Goal: Information Seeking & Learning: Check status

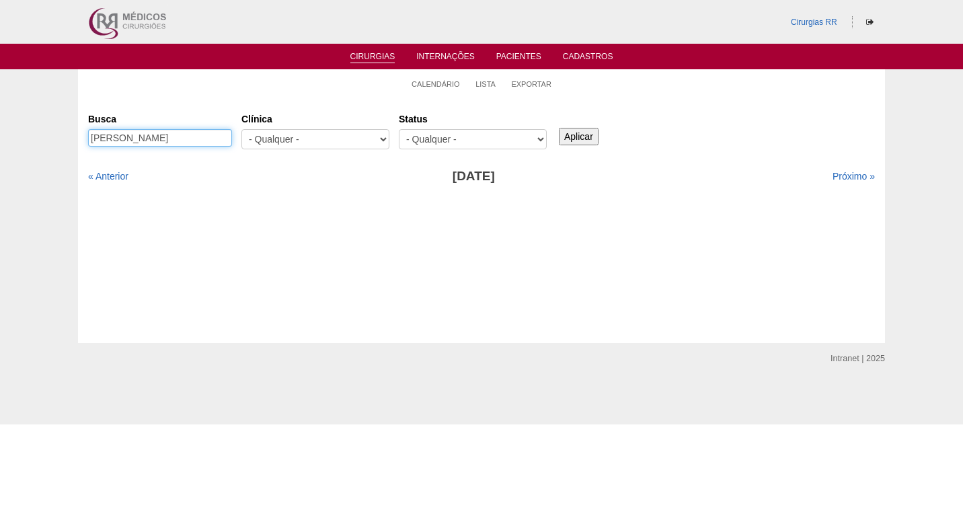
drag, startPoint x: 226, startPoint y: 135, endPoint x: 58, endPoint y: 141, distance: 168.3
click at [58, 141] on div "Calendário Lista Exportar Cirurgias Busca MARCIA DOS SANTOS PRADO Clínica - Qua…" at bounding box center [481, 206] width 963 height 274
paste input "EVERTON COELHO DE MEDEIROS"
type input "EVERTON COELHO DE MEDEIROS"
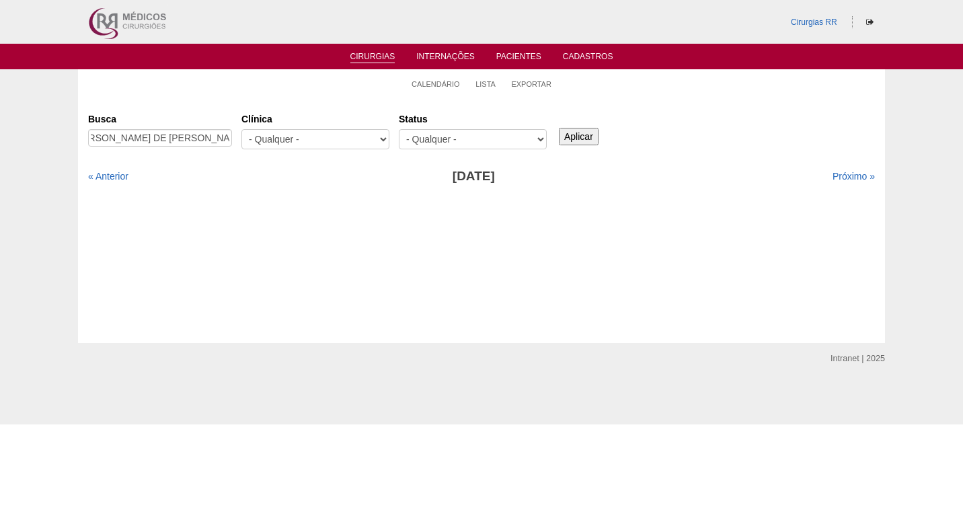
scroll to position [0, 0]
click at [570, 133] on input "Aplicar" at bounding box center [579, 136] width 40 height 17
click at [120, 176] on link "« Anterior" at bounding box center [108, 176] width 40 height 11
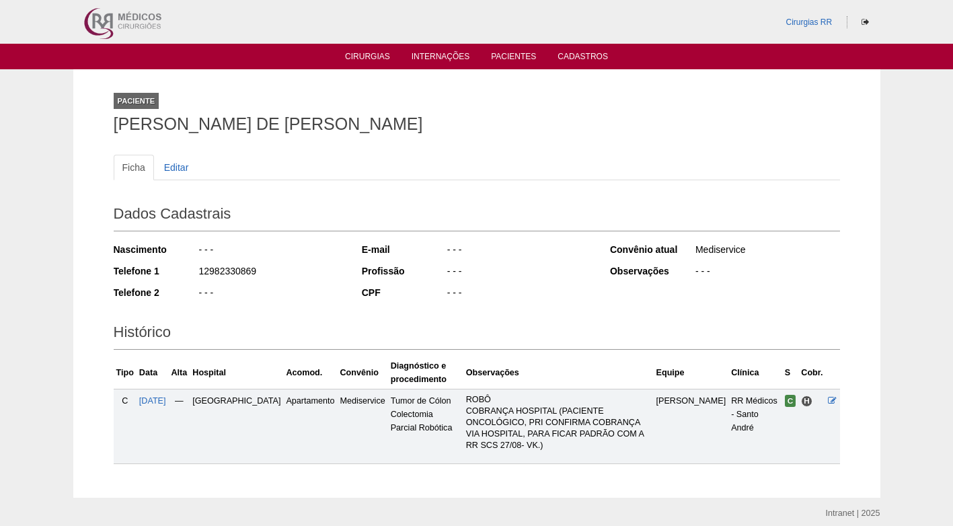
scroll to position [42, 0]
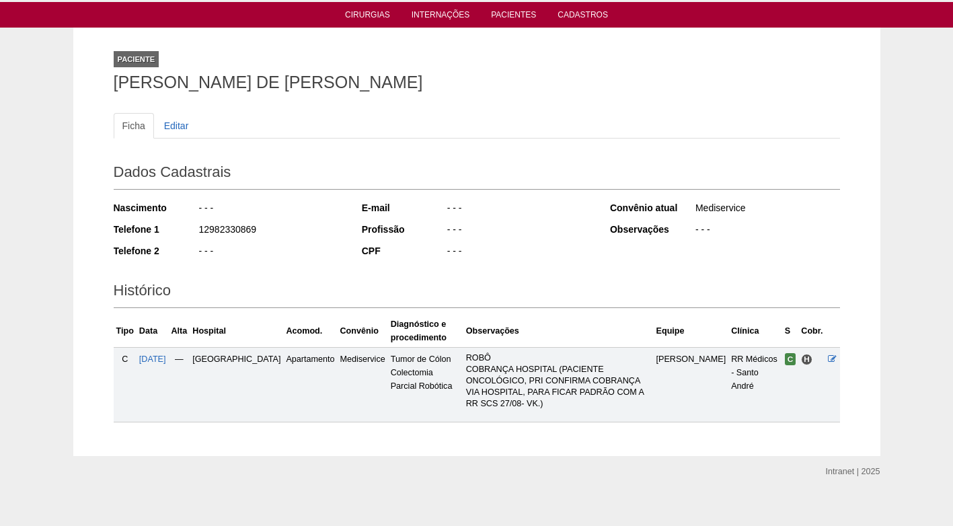
click at [838, 360] on td at bounding box center [832, 384] width 14 height 75
click at [833, 359] on icon at bounding box center [832, 359] width 9 height 9
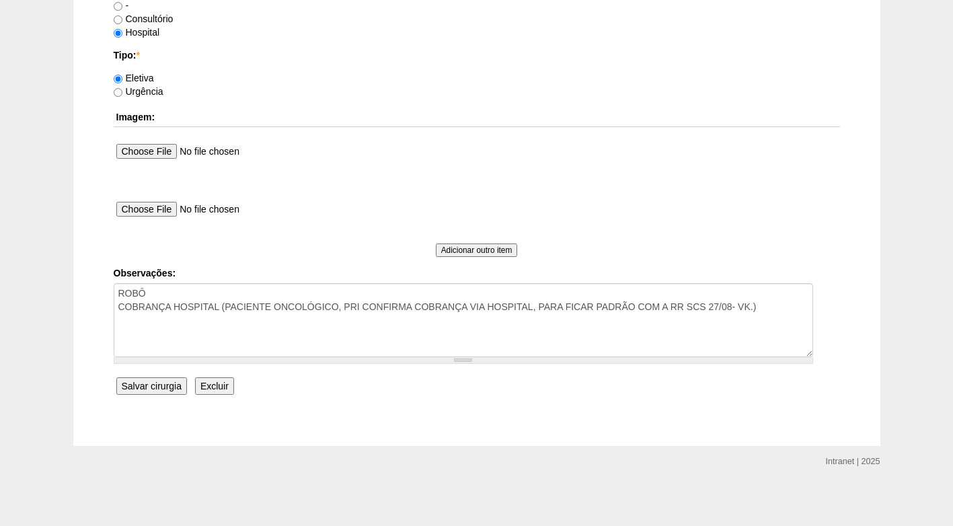
scroll to position [1208, 0]
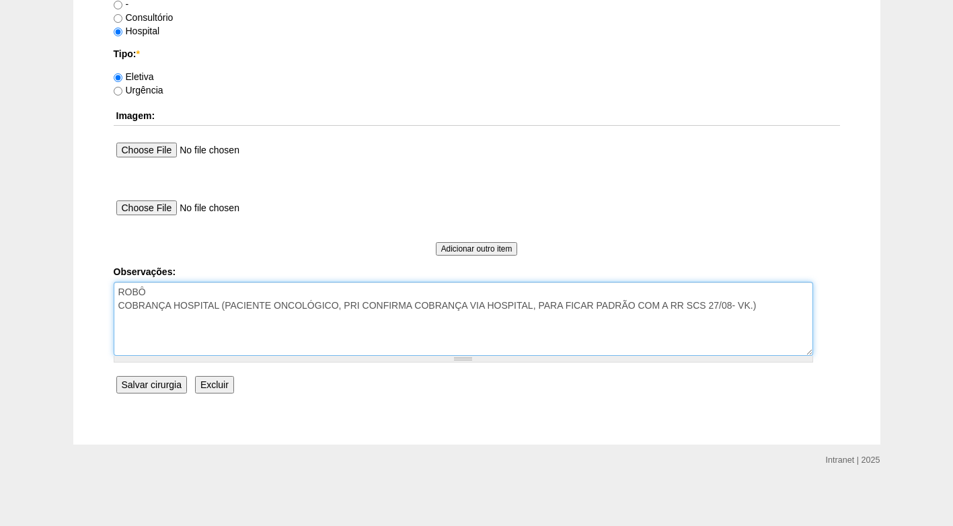
click at [774, 297] on textarea "ROBÔ COBRANÇA HOSPITAL (PACIENTE ONCOLÓGICO, PRI CONFIRMA COBRANÇA VIA HOSPITAL…" at bounding box center [464, 319] width 700 height 74
click at [771, 306] on textarea "ROBÔ COBRANÇA HOSPITAL (PACIENTE ONCOLÓGICO, PRI CONFIRMA COBRANÇA VIA HOSPITAL…" at bounding box center [464, 319] width 700 height 74
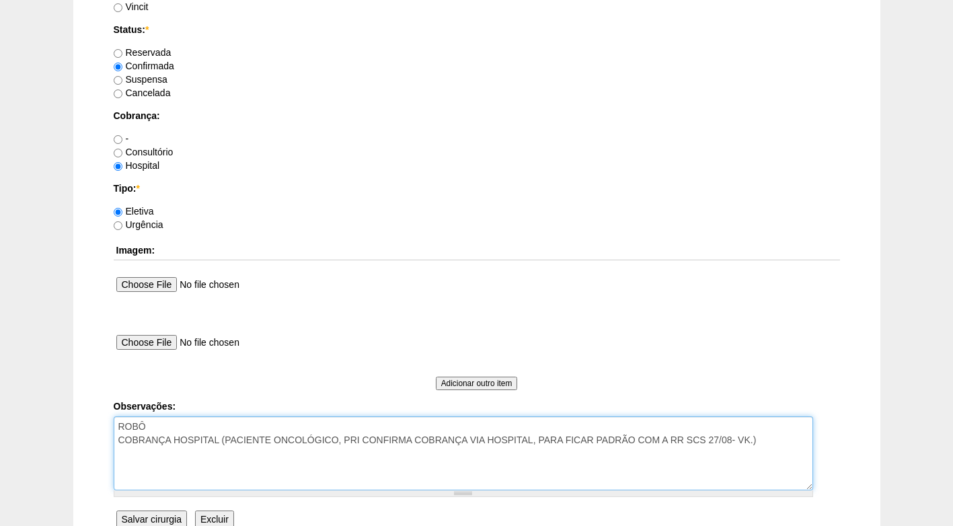
scroll to position [1140, 0]
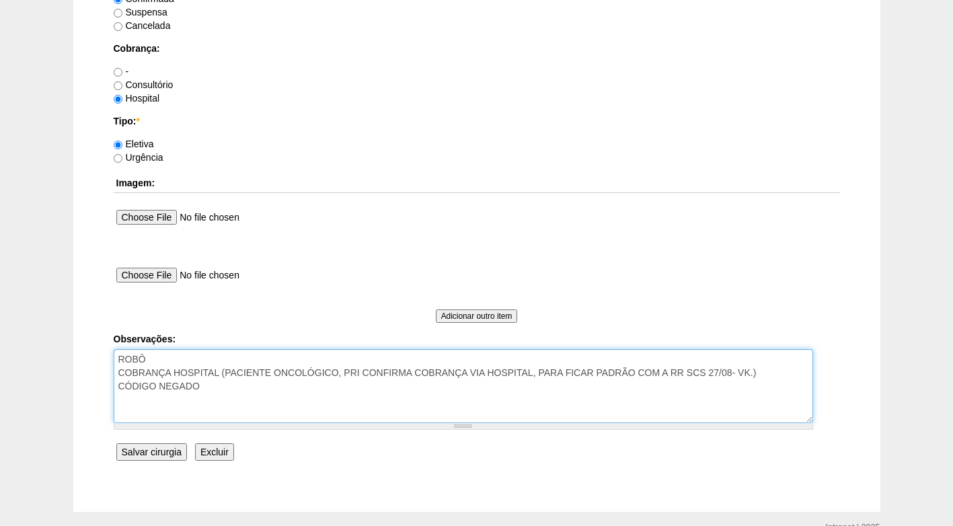
paste textarea "Entero-anastomose (qualque segmento) por videolaparoscopia"
click at [202, 387] on textarea "ROBÔ COBRANÇA HOSPITAL (PACIENTE ONCOLÓGICO, PRI CONFIRMA COBRANÇA VIA HOSPITAL…" at bounding box center [464, 386] width 700 height 74
click at [199, 387] on textarea "ROBÔ COBRANÇA HOSPITAL (PACIENTE ONCOLÓGICO, PRI CONFIRMA COBRANÇA VIA HOSPITAL…" at bounding box center [464, 386] width 700 height 74
paste textarea "31003680"
click at [560, 390] on textarea "ROBÔ COBRANÇA HOSPITAL (PACIENTE ONCOLÓGICO, PRI CONFIRMA COBRANÇA VIA HOSPITAL…" at bounding box center [464, 386] width 700 height 74
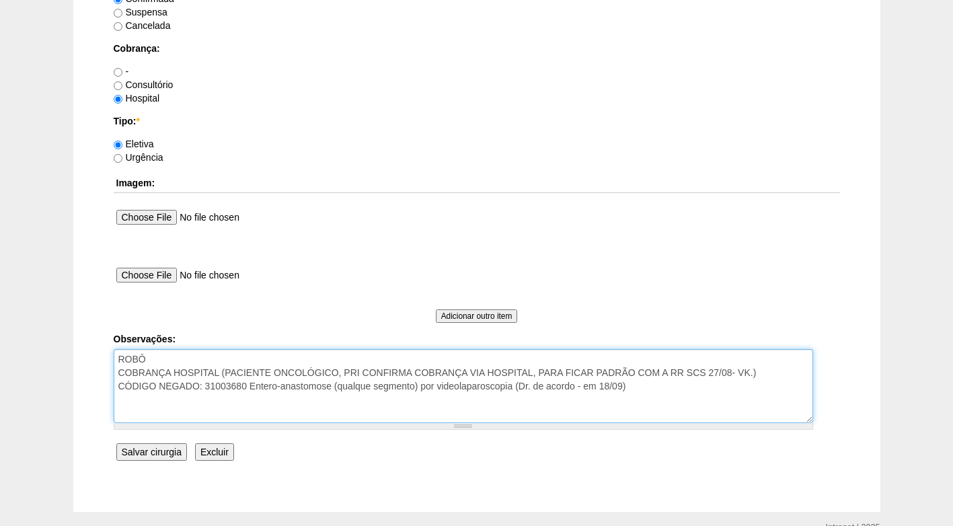
click at [550, 402] on textarea "ROBÔ COBRANÇA HOSPITAL (PACIENTE ONCOLÓGICO, PRI CONFIRMA COBRANÇA VIA HOSPITAL…" at bounding box center [464, 386] width 700 height 74
type textarea "ROBÔ COBRANÇA HOSPITAL (PACIENTE ONCOLÓGICO, PRI CONFIRMA COBRANÇA VIA HOSPITAL…"
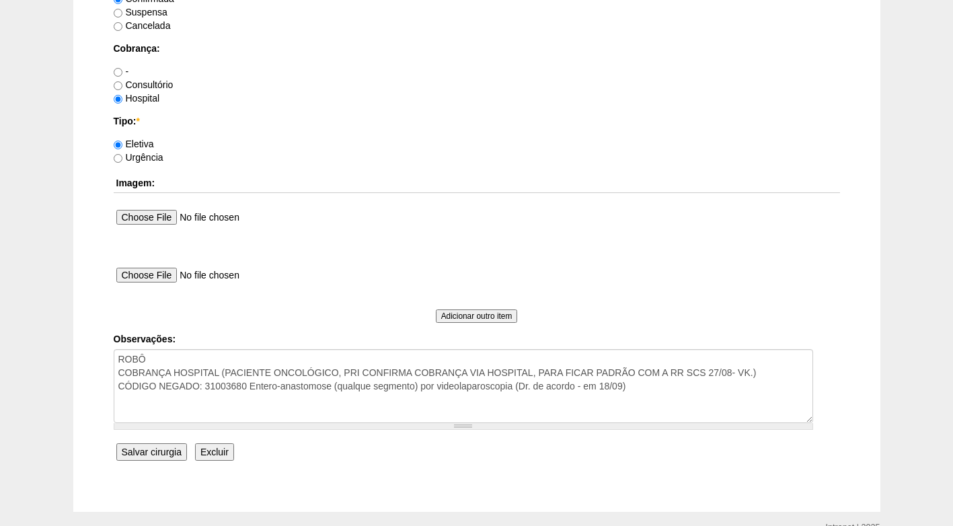
click at [157, 453] on input "Salvar cirurgia" at bounding box center [151, 451] width 71 height 17
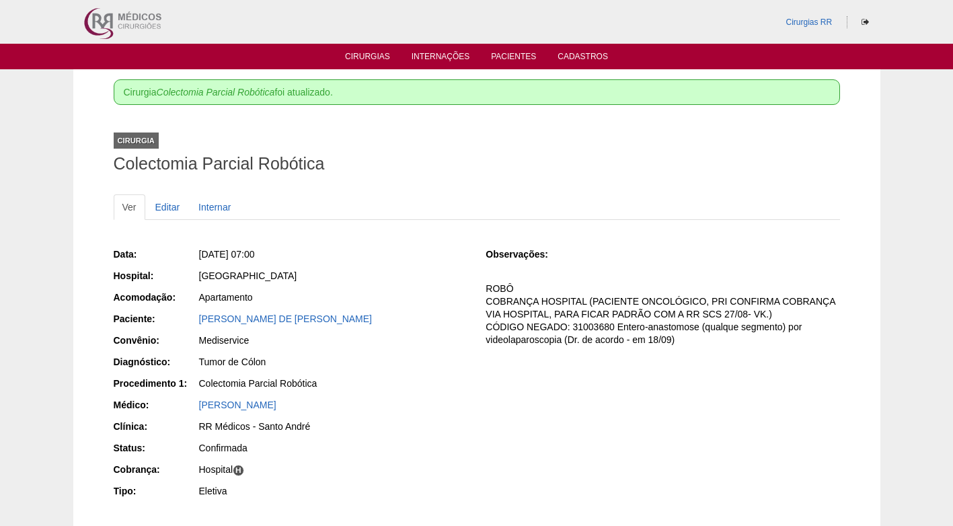
click at [437, 435] on div "RR Médicos - Santo André" at bounding box center [333, 428] width 270 height 17
click at [463, 156] on h1 "Colectomia Parcial Robótica" at bounding box center [477, 163] width 727 height 17
click at [379, 55] on link "Cirurgias" at bounding box center [367, 57] width 45 height 11
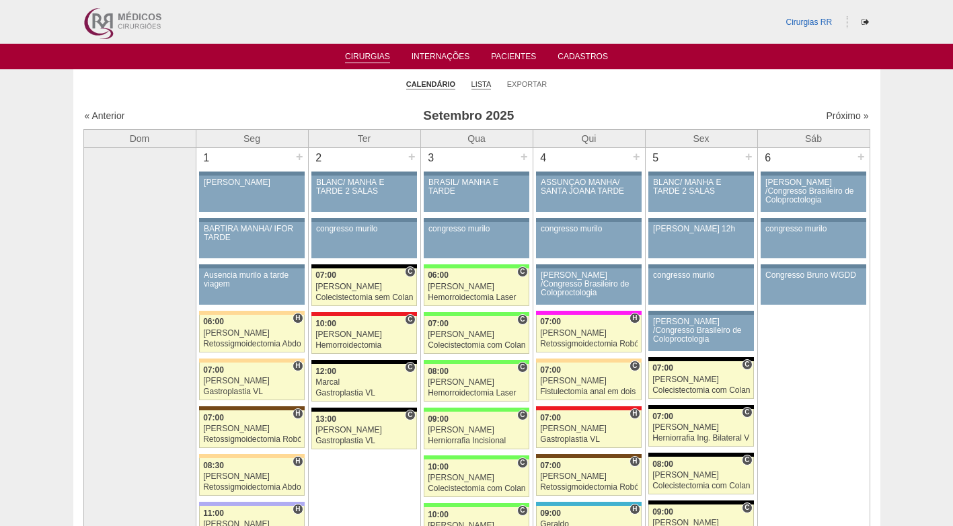
click at [479, 83] on link "Lista" at bounding box center [482, 84] width 20 height 10
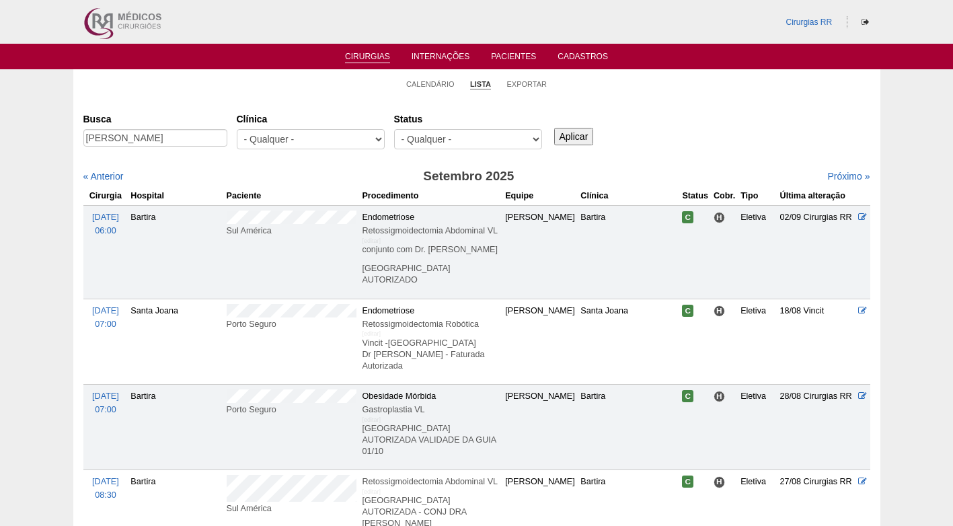
scroll to position [0, 6]
type input "[PERSON_NAME]"
click at [586, 137] on input "Aplicar" at bounding box center [574, 136] width 40 height 17
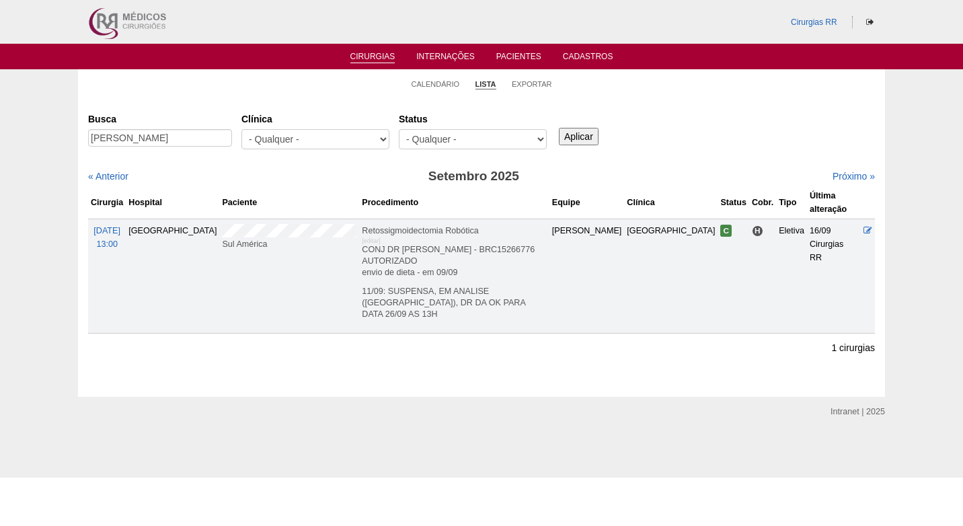
click at [439, 78] on li "Calendário" at bounding box center [436, 83] width 48 height 19
click at [441, 82] on link "Calendário" at bounding box center [436, 84] width 48 height 10
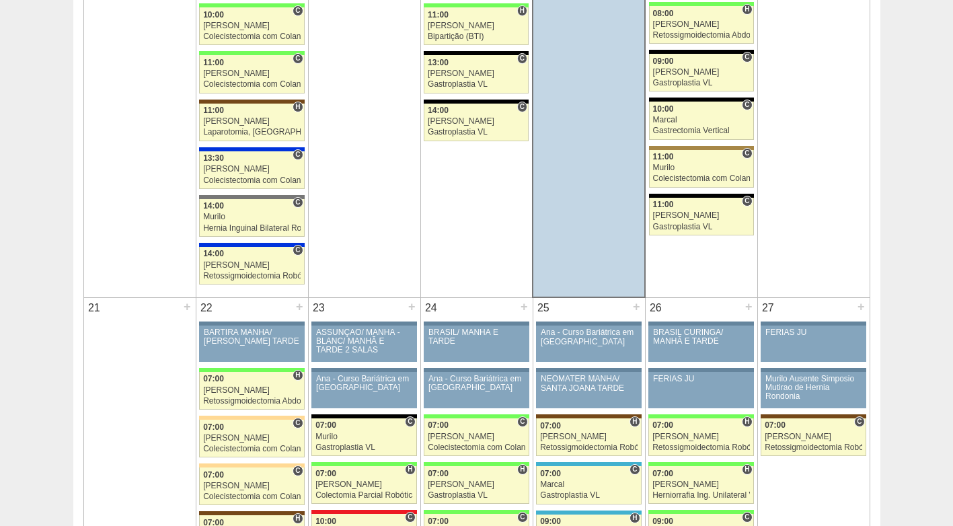
scroll to position [1951, 0]
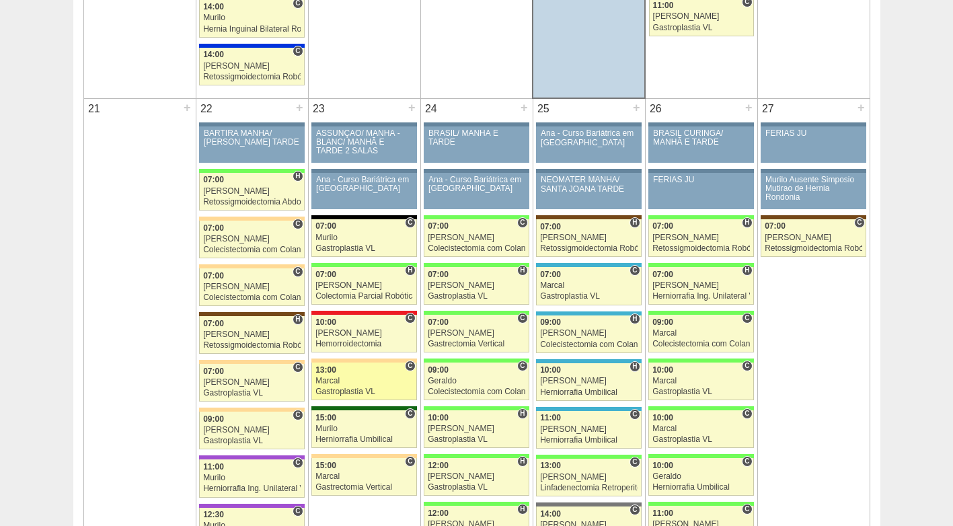
click at [361, 387] on div "Gastroplastia VL" at bounding box center [365, 391] width 98 height 9
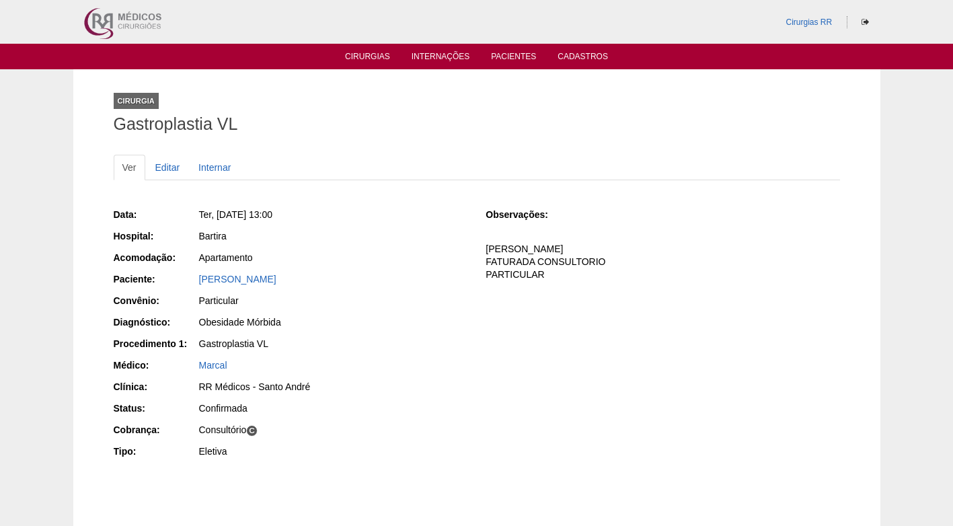
click at [425, 359] on div "Marcal" at bounding box center [333, 365] width 268 height 13
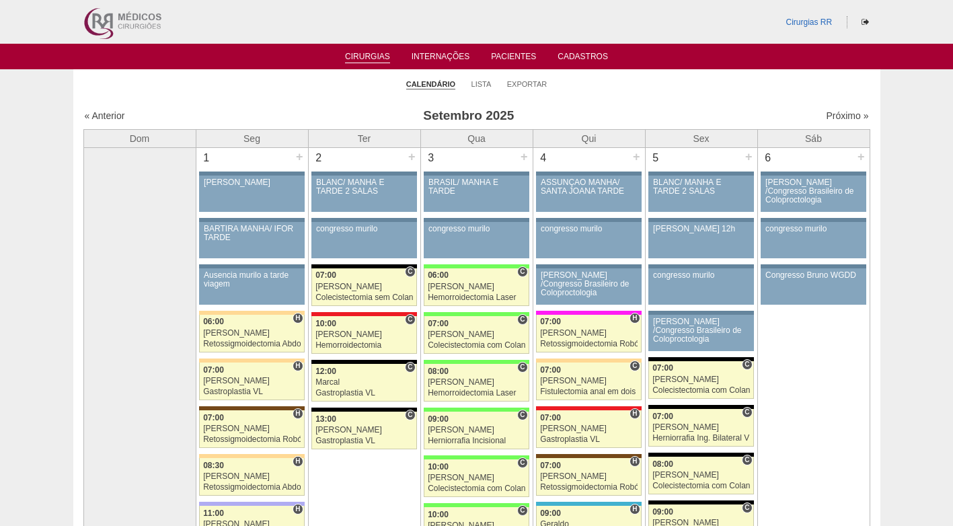
drag, startPoint x: 668, startPoint y: 86, endPoint x: 736, endPoint y: 91, distance: 68.1
click at [673, 86] on ul "Calendário Lista Exportar" at bounding box center [476, 83] width 807 height 28
click at [826, 114] on link "Próximo »" at bounding box center [847, 115] width 42 height 11
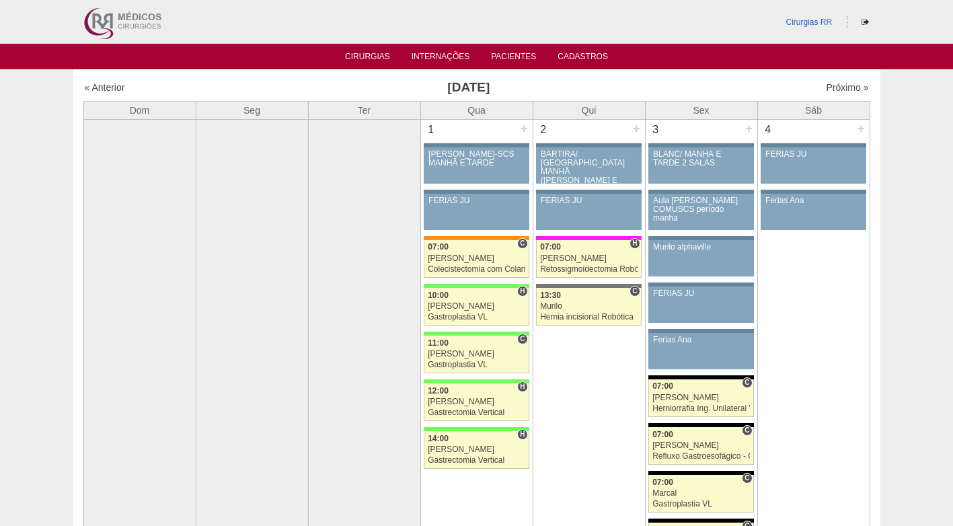
click at [681, 88] on div "Próximo »" at bounding box center [775, 87] width 188 height 13
click at [480, 449] on div "[PERSON_NAME]" at bounding box center [477, 449] width 98 height 9
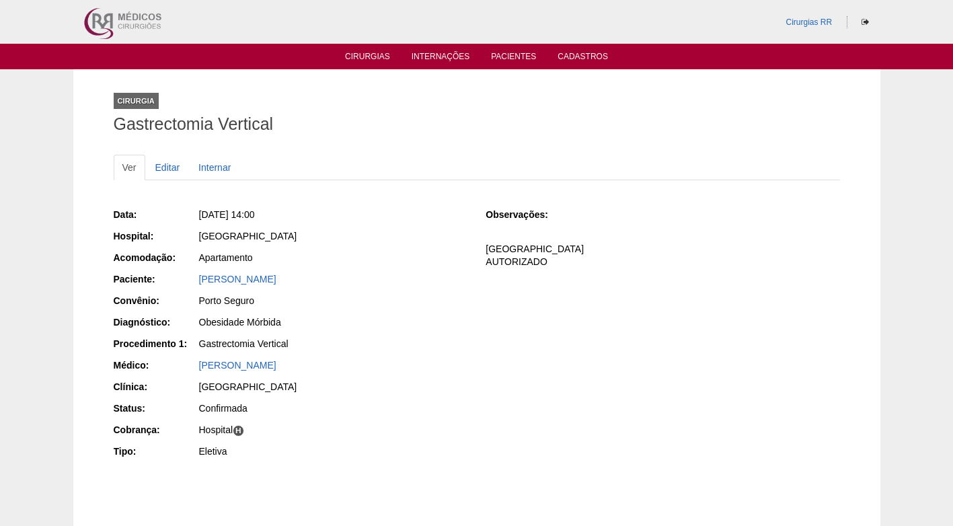
drag, startPoint x: 353, startPoint y: 282, endPoint x: 197, endPoint y: 274, distance: 156.2
click at [197, 274] on div "Paciente: Margot Paon de Andrade Garcia" at bounding box center [291, 280] width 354 height 17
copy div "Paciente: Margot Paon de Andrade Garcia"
drag, startPoint x: 385, startPoint y: 324, endPoint x: 393, endPoint y: 359, distance: 35.2
click at [385, 325] on div "Obesidade Mórbida" at bounding box center [333, 322] width 268 height 13
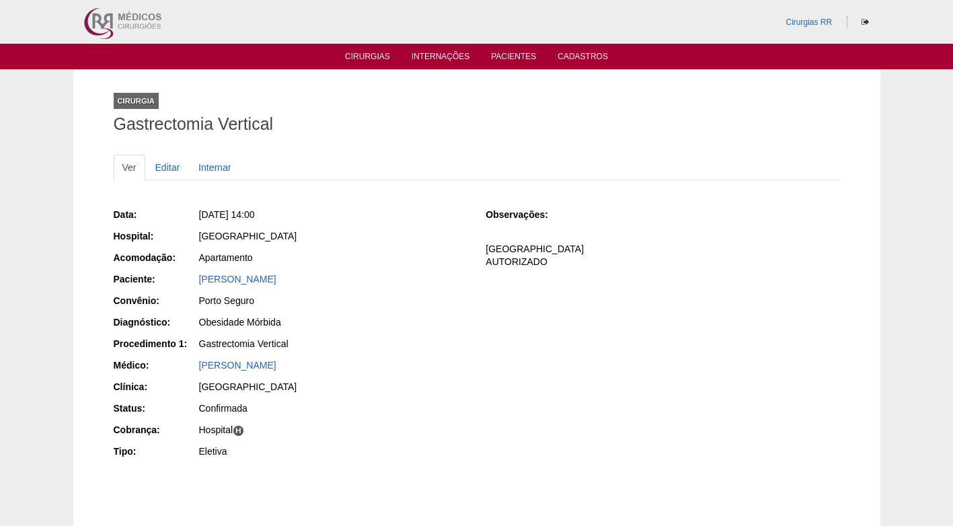
click at [385, 394] on div "[GEOGRAPHIC_DATA]" at bounding box center [333, 388] width 270 height 17
click at [377, 371] on div "[PERSON_NAME]" at bounding box center [333, 367] width 270 height 17
click at [162, 168] on link "Editar" at bounding box center [168, 168] width 42 height 26
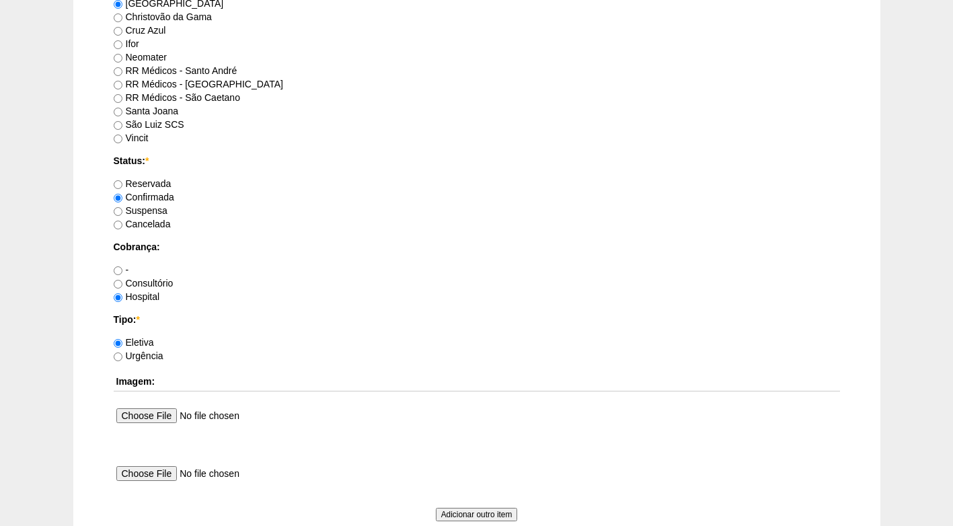
scroll to position [1208, 0]
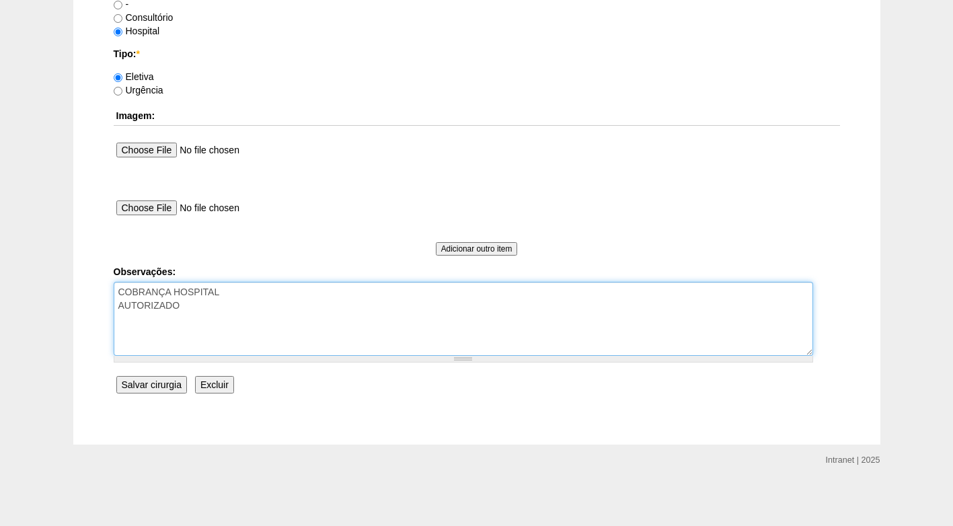
click at [287, 299] on textarea "COBRANÇA HOSPITAL AUTORIZADO" at bounding box center [464, 319] width 700 height 74
drag, startPoint x: 163, startPoint y: 318, endPoint x: 139, endPoint y: 318, distance: 24.9
click at [139, 318] on textarea "COBRANÇA HOSPITAL AUTORIZADO" at bounding box center [464, 319] width 700 height 74
drag, startPoint x: 206, startPoint y: 316, endPoint x: 188, endPoint y: 316, distance: 18.2
click at [188, 316] on textarea "COBRANÇA HOSPITAL AUTORIZADO" at bounding box center [464, 319] width 700 height 74
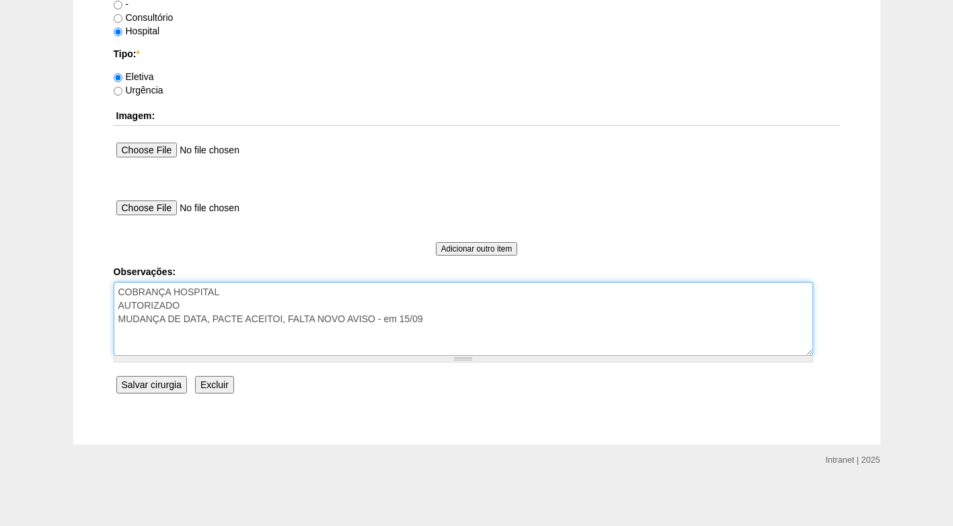
click at [281, 317] on textarea "COBRANÇA HOSPITAL AUTORIZADO" at bounding box center [464, 319] width 700 height 74
click at [341, 318] on textarea "COBRANÇA HOSPITAL AUTORIZADO" at bounding box center [464, 319] width 700 height 74
click at [447, 316] on textarea "COBRANÇA HOSPITAL AUTORIZADO" at bounding box center [464, 319] width 700 height 74
type textarea "COBRANÇA HOSPITAL AUTORIZADO MUDANÇA DE DATA, PACTE ACEITOU, FALTA NOVO AVISO -…"
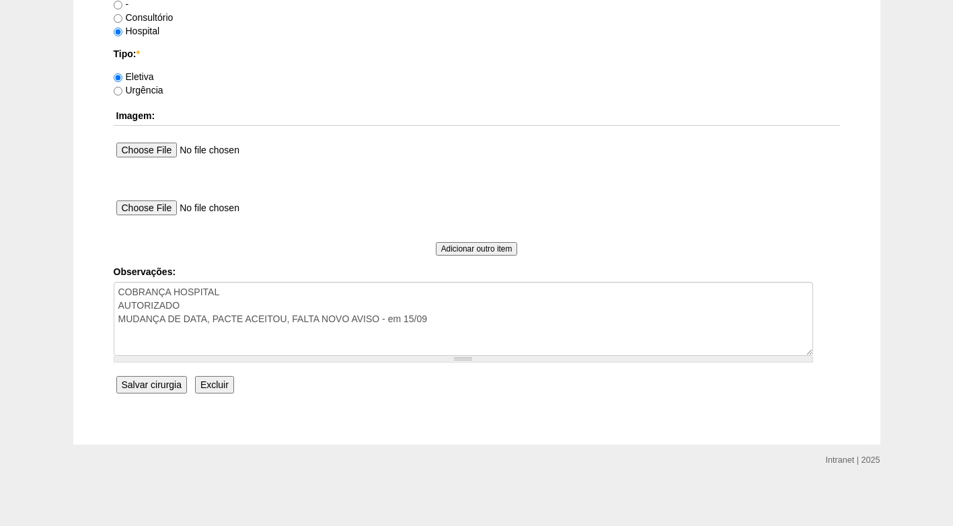
click at [151, 383] on input "Salvar cirurgia" at bounding box center [151, 384] width 71 height 17
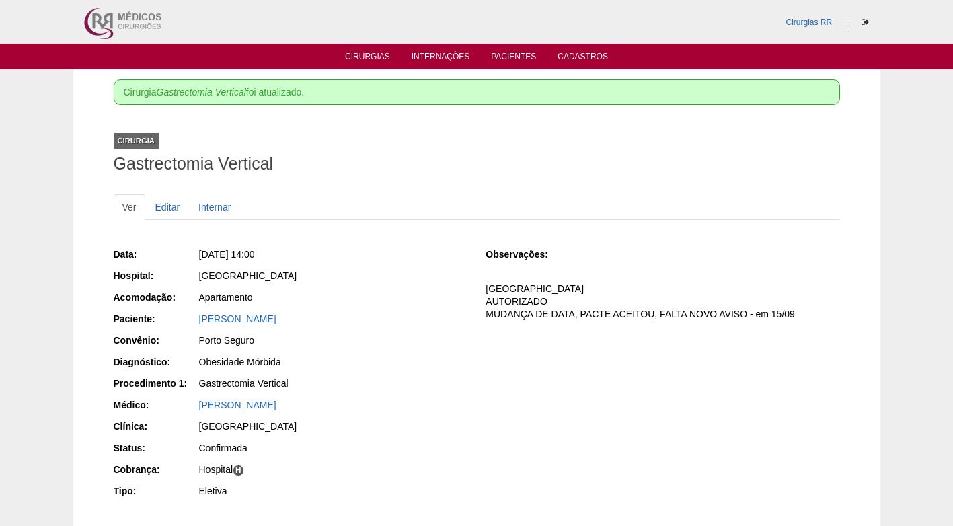
click at [391, 371] on div "Obesidade Mórbida" at bounding box center [333, 363] width 270 height 17
click at [364, 57] on link "Cirurgias" at bounding box center [367, 57] width 45 height 11
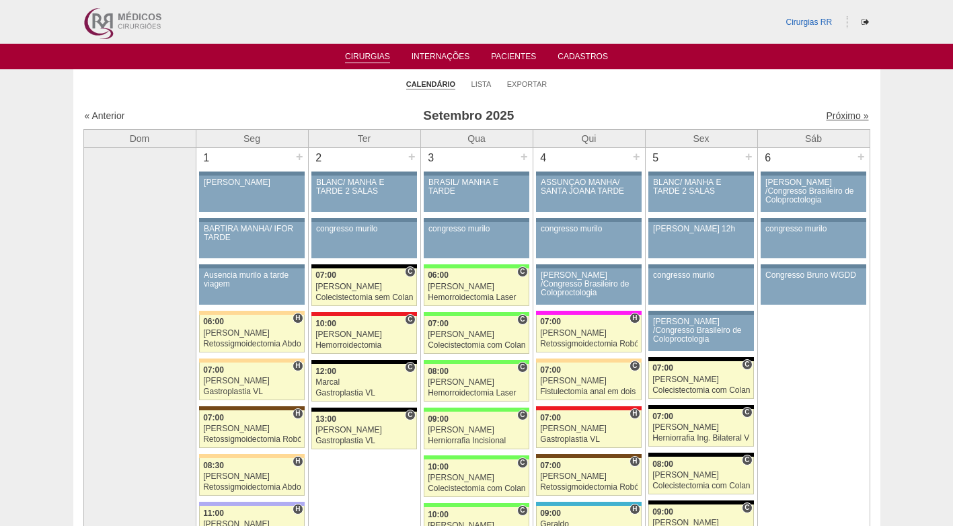
click at [830, 112] on link "Próximo »" at bounding box center [847, 115] width 42 height 11
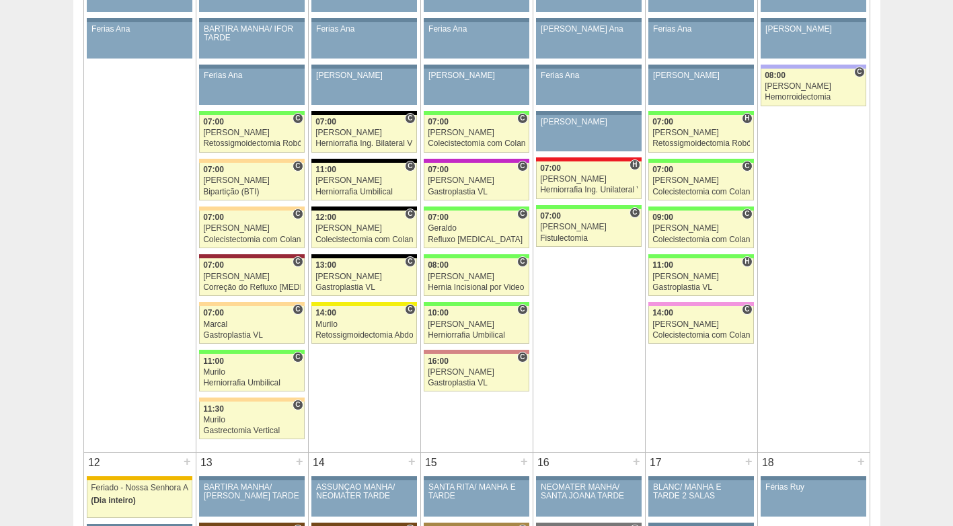
scroll to position [740, 0]
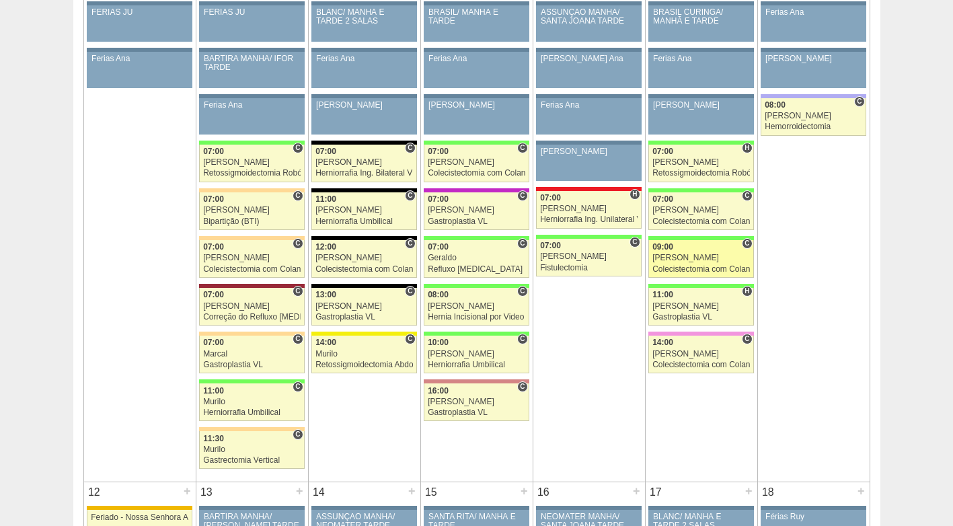
click at [717, 254] on div "Nathan" at bounding box center [702, 258] width 98 height 9
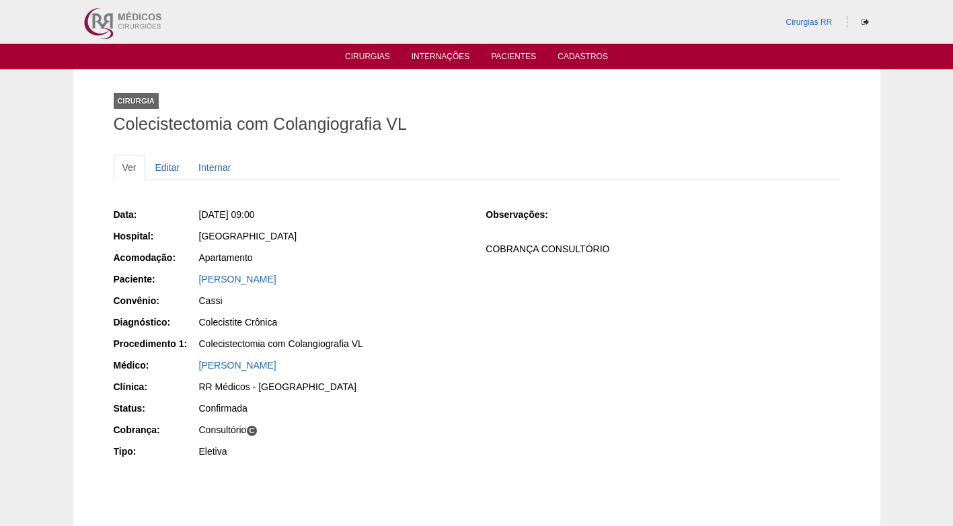
drag, startPoint x: 326, startPoint y: 274, endPoint x: 194, endPoint y: 285, distance: 132.9
click at [194, 285] on div "Paciente: RICARDO MACIEL DE LIMA" at bounding box center [291, 280] width 354 height 17
copy div "Paciente: RICARDO MACIEL DE LIMA"
click at [587, 97] on div "Cirurgia Colecistectomia com Colangiografia VL" at bounding box center [477, 110] width 727 height 62
click at [363, 51] on li "Cirurgias" at bounding box center [368, 55] width 64 height 11
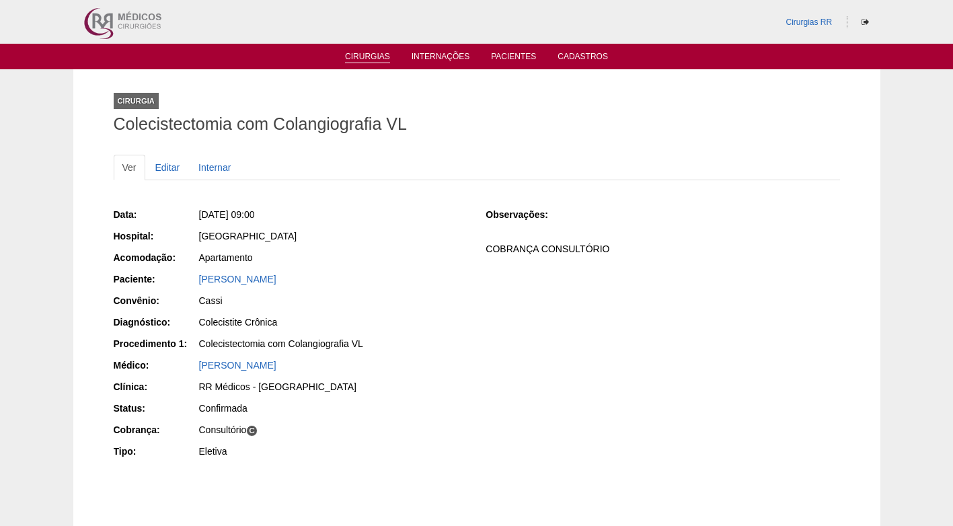
click at [375, 54] on link "Cirurgias" at bounding box center [367, 57] width 45 height 11
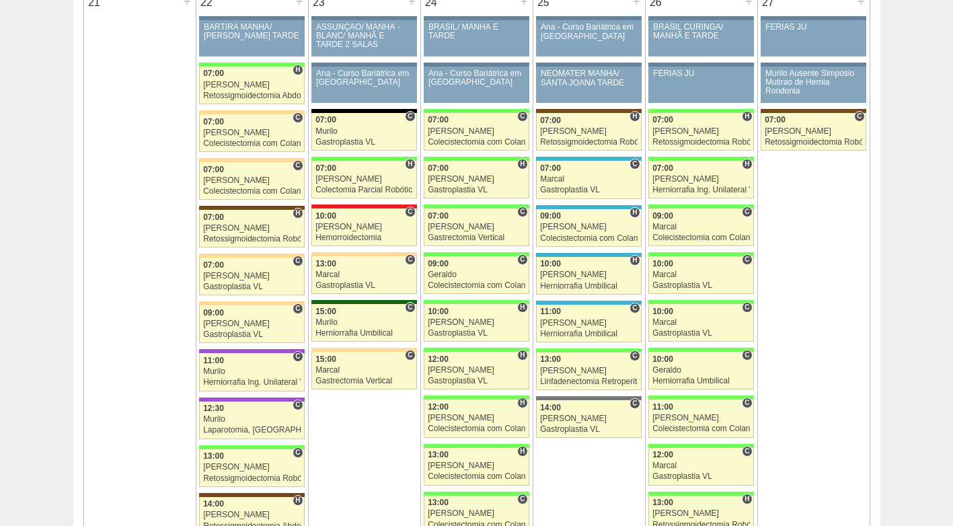
scroll to position [2085, 0]
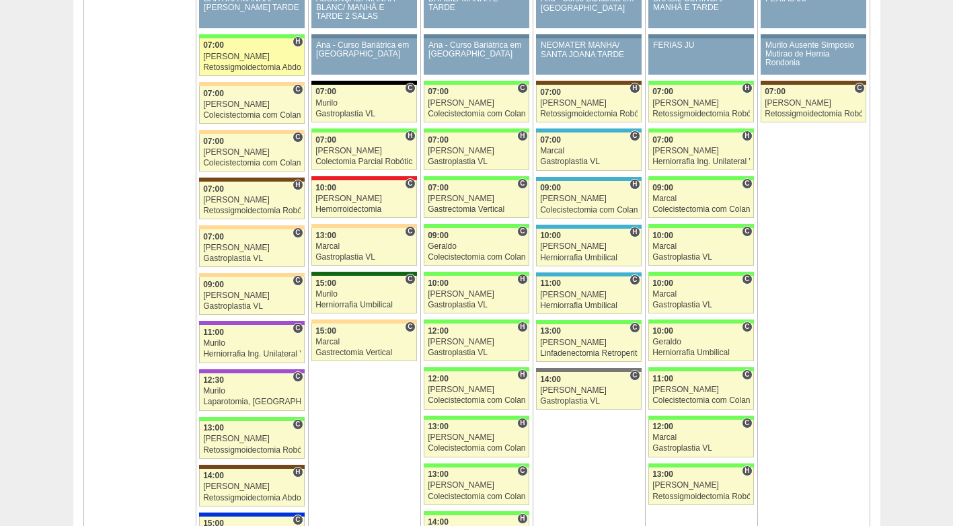
click at [263, 56] on div "[PERSON_NAME]" at bounding box center [252, 56] width 98 height 9
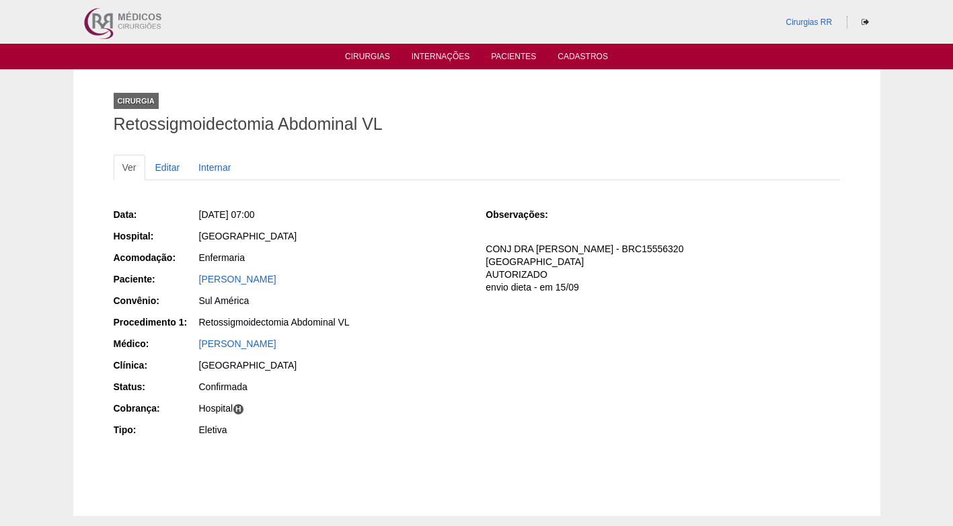
drag, startPoint x: 307, startPoint y: 285, endPoint x: 180, endPoint y: 278, distance: 127.3
click at [180, 278] on div "Paciente: [PERSON_NAME]" at bounding box center [291, 280] width 354 height 17
copy div "Paciente: [PERSON_NAME]"
drag, startPoint x: 410, startPoint y: 291, endPoint x: 400, endPoint y: 297, distance: 11.8
click at [408, 291] on div "Data: [DATE] 07:00 Hospital: [GEOGRAPHIC_DATA] Acomodação: Enfermaria Paciente:…" at bounding box center [291, 324] width 354 height 242
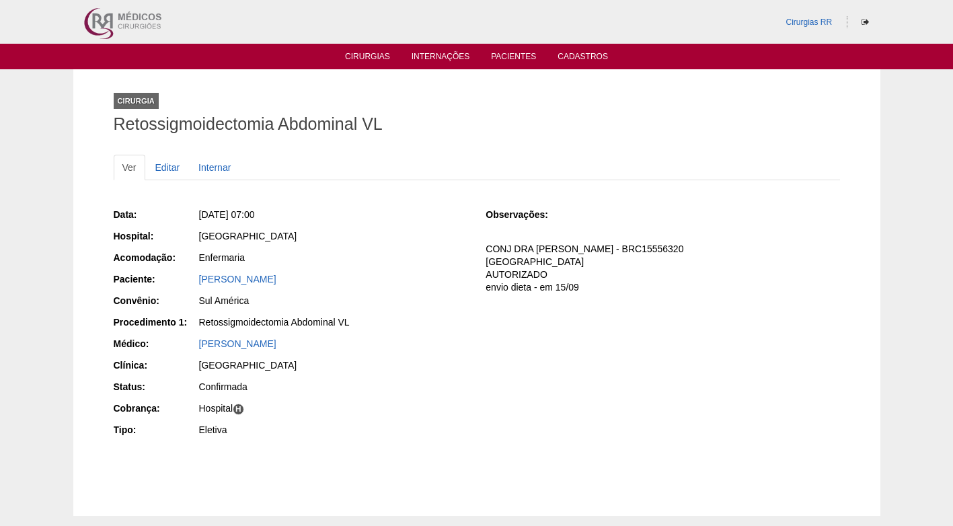
click at [390, 232] on div "[GEOGRAPHIC_DATA]" at bounding box center [333, 235] width 268 height 13
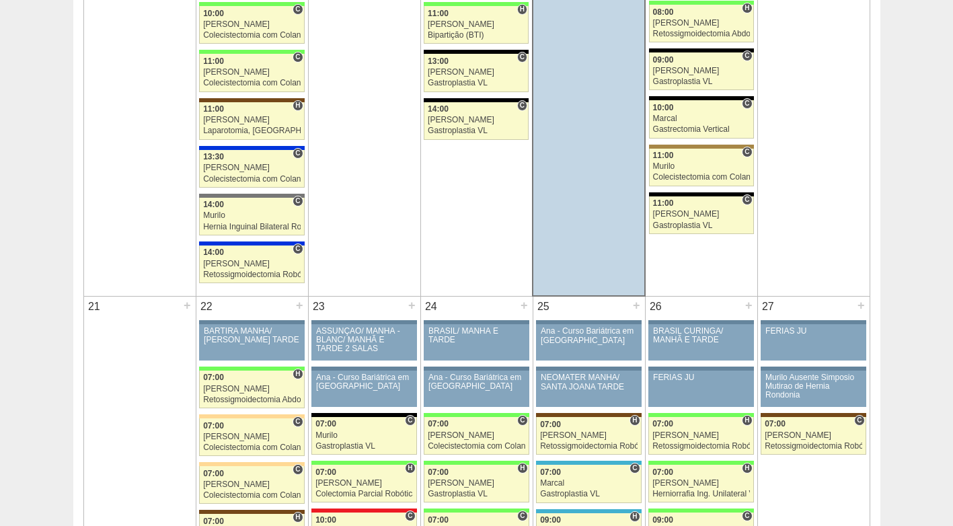
scroll to position [1749, 0]
